Goal: Task Accomplishment & Management: Use online tool/utility

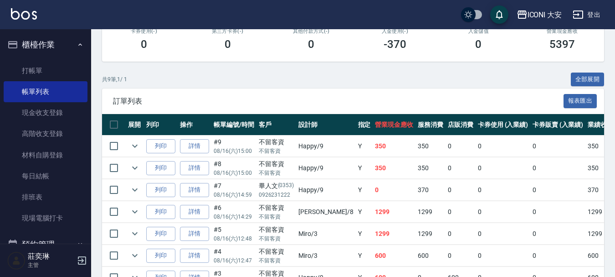
scroll to position [228, 0]
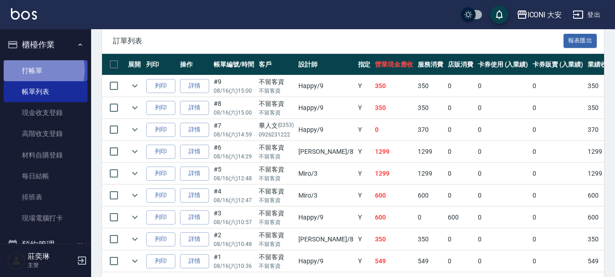
click at [33, 69] on link "打帳單" at bounding box center [46, 70] width 84 height 21
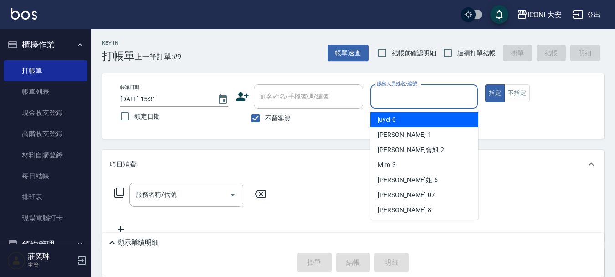
click at [407, 101] on input "服務人員姓名/編號" at bounding box center [425, 96] width 100 height 16
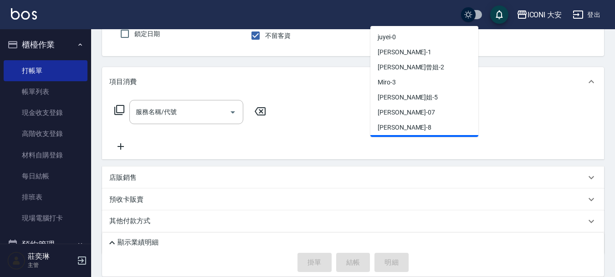
scroll to position [110, 0]
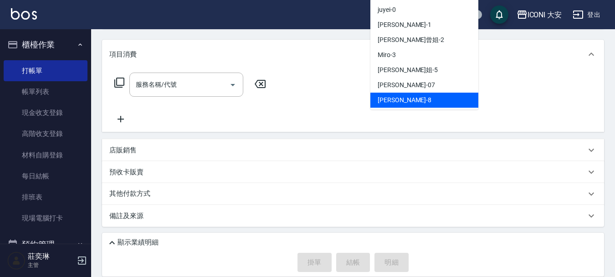
click at [391, 105] on div "Yulisa -8" at bounding box center [425, 100] width 108 height 15
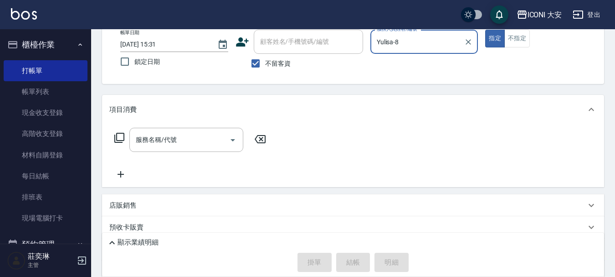
scroll to position [0, 0]
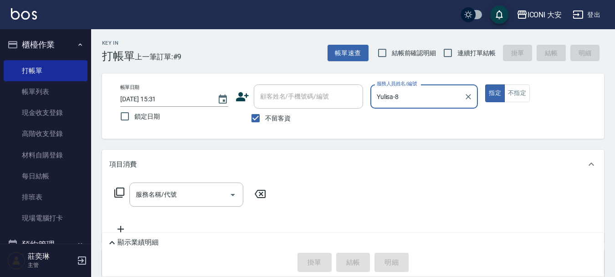
click at [435, 95] on input "Yulisa-8" at bounding box center [418, 96] width 86 height 16
type input "Y"
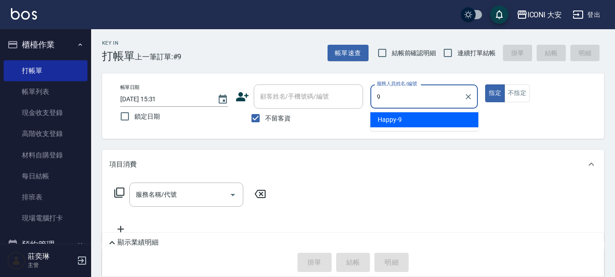
type input "Happy-9"
type button "true"
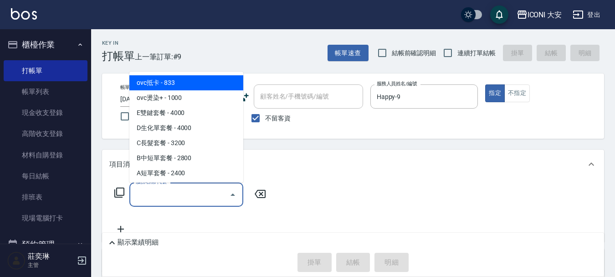
click at [210, 193] on input "服務名稱/代號" at bounding box center [180, 194] width 92 height 16
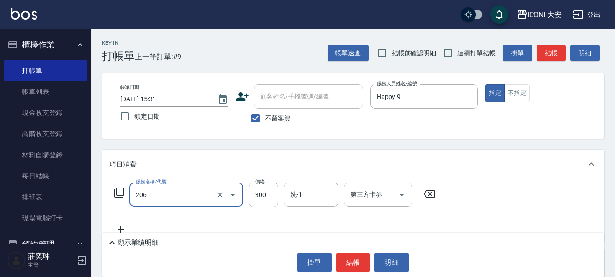
type input "洗髮(206)"
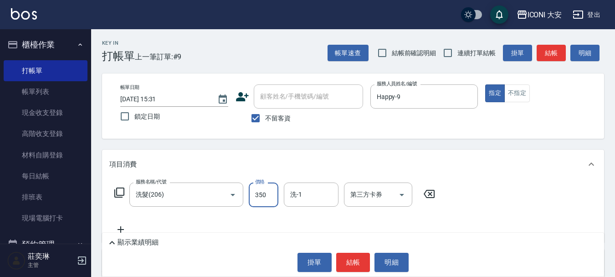
type input "350"
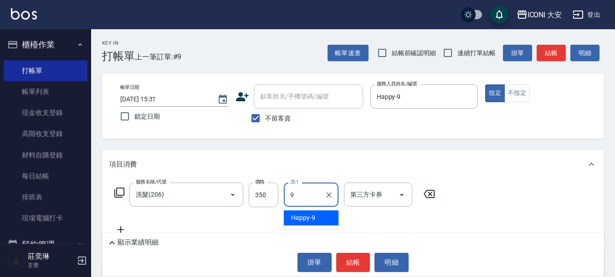
type input "Happy-9"
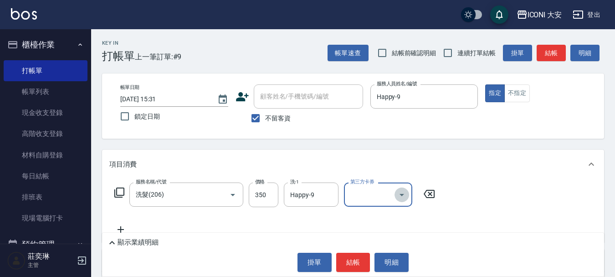
click at [401, 193] on icon "Open" at bounding box center [401, 194] width 11 height 11
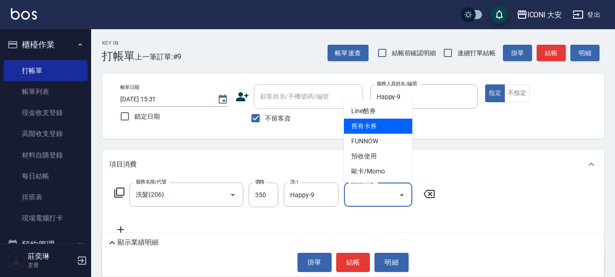
click at [373, 130] on span "舊有卡券" at bounding box center [378, 125] width 68 height 15
type input "舊有卡券"
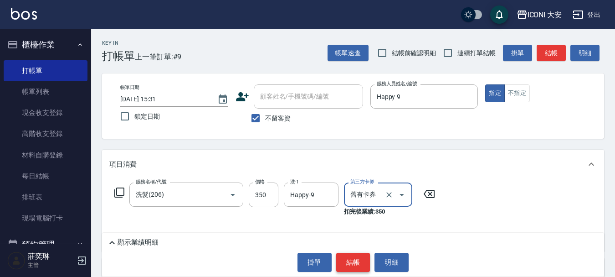
click at [350, 260] on button "結帳" at bounding box center [353, 261] width 34 height 19
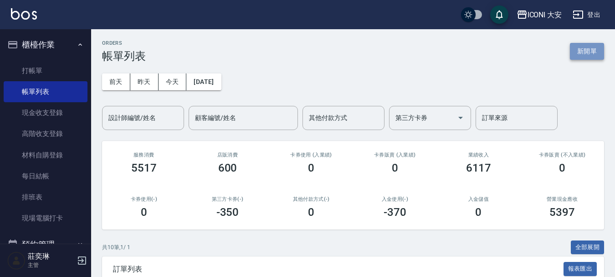
click at [587, 56] on button "新開單" at bounding box center [587, 51] width 34 height 17
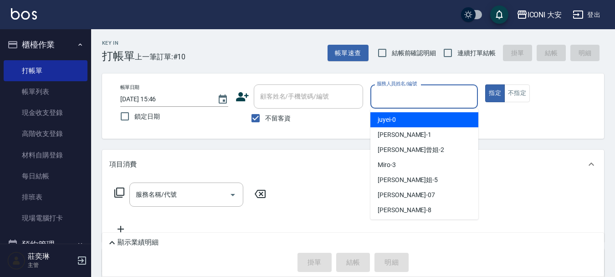
click at [423, 96] on input "服務人員姓名/編號" at bounding box center [425, 96] width 100 height 16
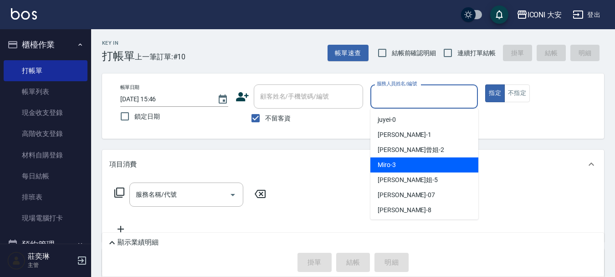
click at [409, 162] on div "Miro -3" at bounding box center [425, 164] width 108 height 15
type input "Miro-3"
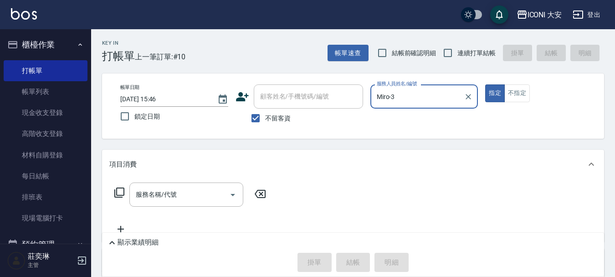
click at [118, 196] on icon at bounding box center [119, 192] width 11 height 11
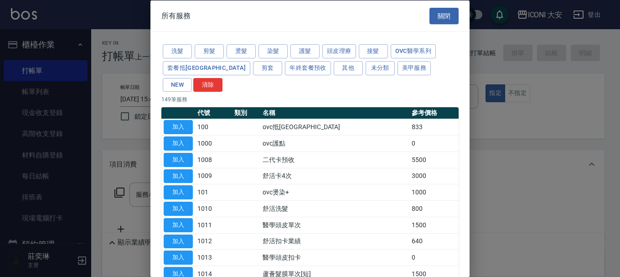
click at [391, 60] on div "洗髮 剪髮 燙髮 染髮 護髮 頭皮理療 接髮 ovc醫學系列 套餐抵卡 剪套 年終套餐預收 其他 未分類 美甲服務 NEW 清除" at bounding box center [309, 68] width 297 height 50
click at [390, 76] on div "洗髮 剪髮 燙髮 染髮 護髮 頭皮理療 接髮 ovc醫學系列 套餐抵卡 剪套 年終套餐預收 其他 未分類 美甲服務 NEW 清除" at bounding box center [309, 68] width 297 height 50
drag, startPoint x: 390, startPoint y: 68, endPoint x: 365, endPoint y: 84, distance: 29.1
click at [192, 77] on button "NEW" at bounding box center [177, 84] width 29 height 14
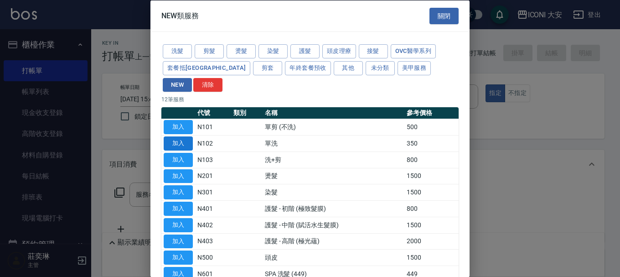
click at [185, 136] on button "加入" at bounding box center [178, 143] width 29 height 14
type input "單洗(N102)"
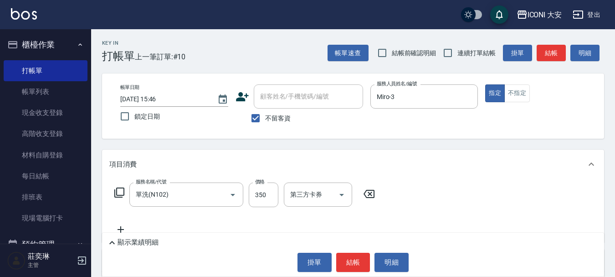
click at [247, 182] on div "項目消費 服務名稱/代號 單洗(N102) 服務名稱/代號 價格 350 價格 第三方卡券 第三方卡券" at bounding box center [353, 195] width 502 height 93
click at [259, 199] on input "350" at bounding box center [264, 194] width 30 height 25
type input "300"
click at [363, 264] on button "結帳" at bounding box center [353, 261] width 34 height 19
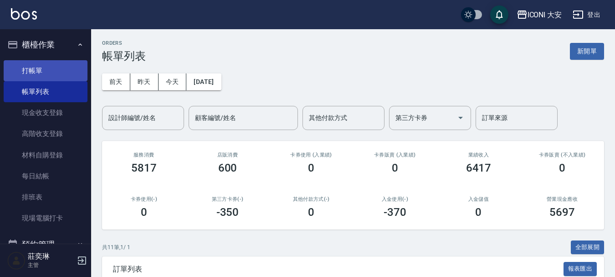
click at [28, 70] on link "打帳單" at bounding box center [46, 70] width 84 height 21
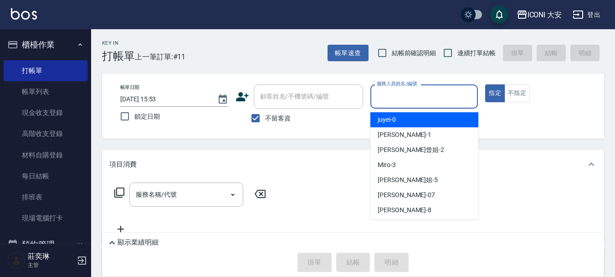
click at [388, 98] on input "服務人員姓名/編號" at bounding box center [425, 96] width 100 height 16
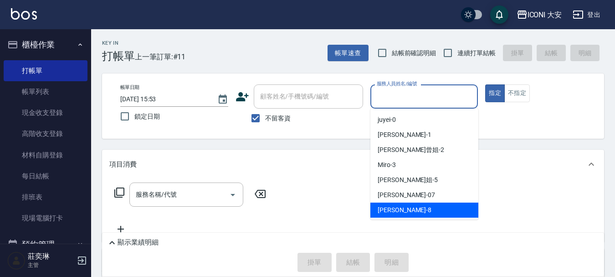
click at [404, 208] on div "Yulisa -8" at bounding box center [425, 209] width 108 height 15
type input "Yulisa-8"
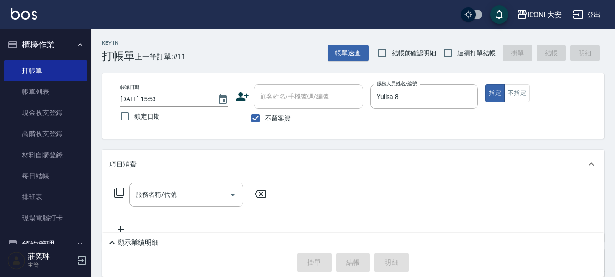
click at [118, 191] on icon at bounding box center [119, 192] width 11 height 11
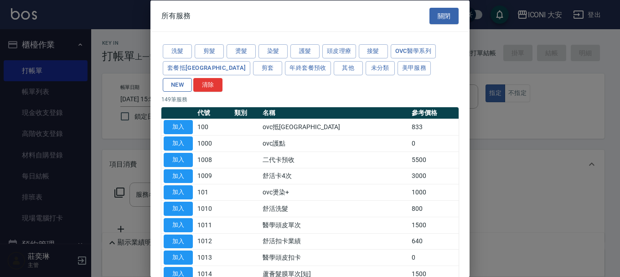
click at [192, 77] on button "NEW" at bounding box center [177, 84] width 29 height 14
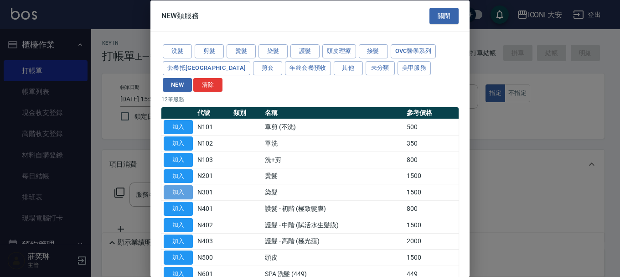
click at [185, 185] on button "加入" at bounding box center [178, 192] width 29 height 14
type input "染髮(N301)"
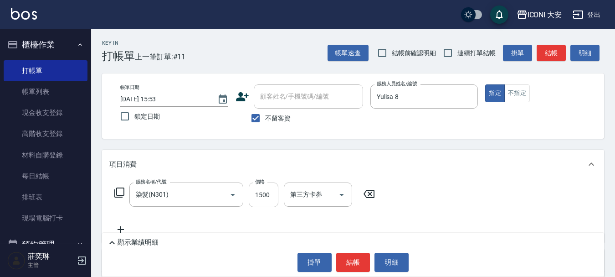
click at [270, 196] on input "1500" at bounding box center [264, 194] width 30 height 25
type input "2000"
click at [118, 194] on icon at bounding box center [119, 192] width 11 height 11
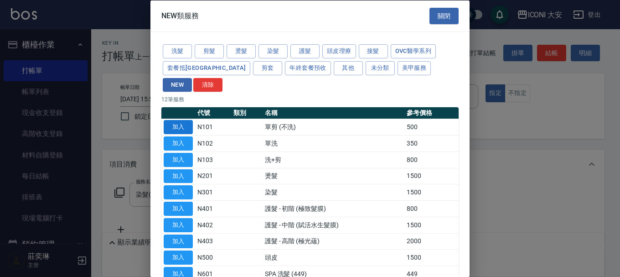
click at [179, 120] on button "加入" at bounding box center [178, 127] width 29 height 14
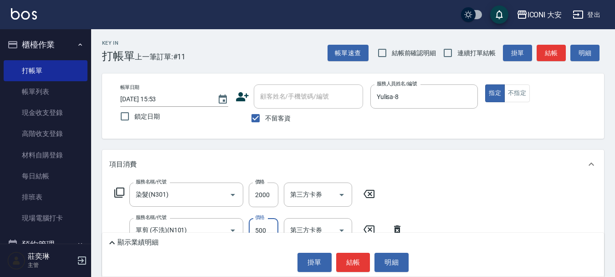
click at [271, 228] on input "500" at bounding box center [264, 230] width 30 height 25
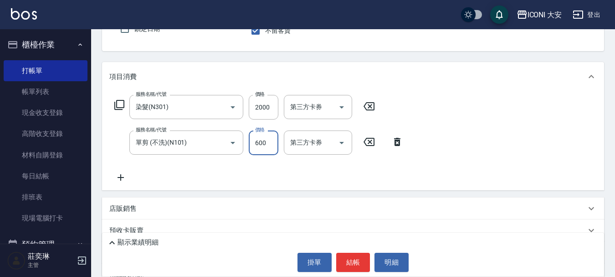
scroll to position [91, 0]
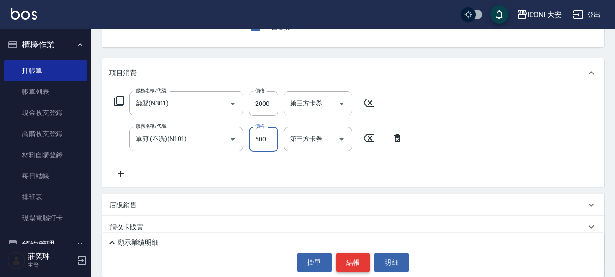
type input "600"
click at [354, 267] on button "結帳" at bounding box center [353, 261] width 34 height 19
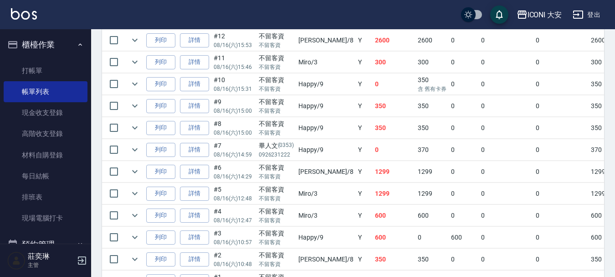
scroll to position [319, 0]
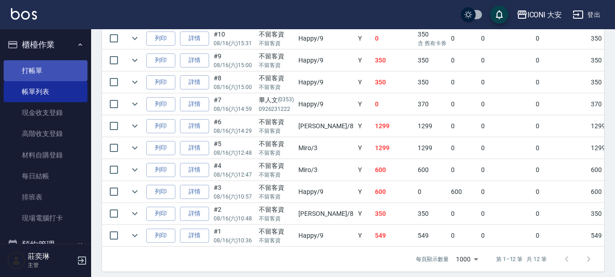
click at [45, 72] on link "打帳單" at bounding box center [46, 70] width 84 height 21
